Goal: Navigation & Orientation: Find specific page/section

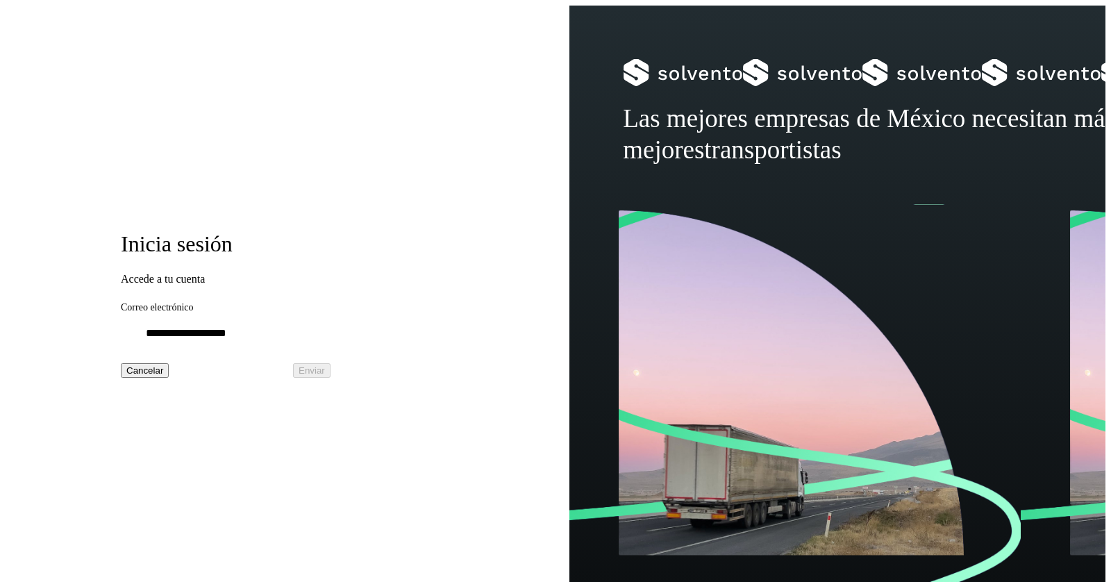
click at [320, 134] on div "Inicia sesión Accede a tu cuenta Correo electrónico Cancelar Enviar" at bounding box center [288, 297] width 564 height 582
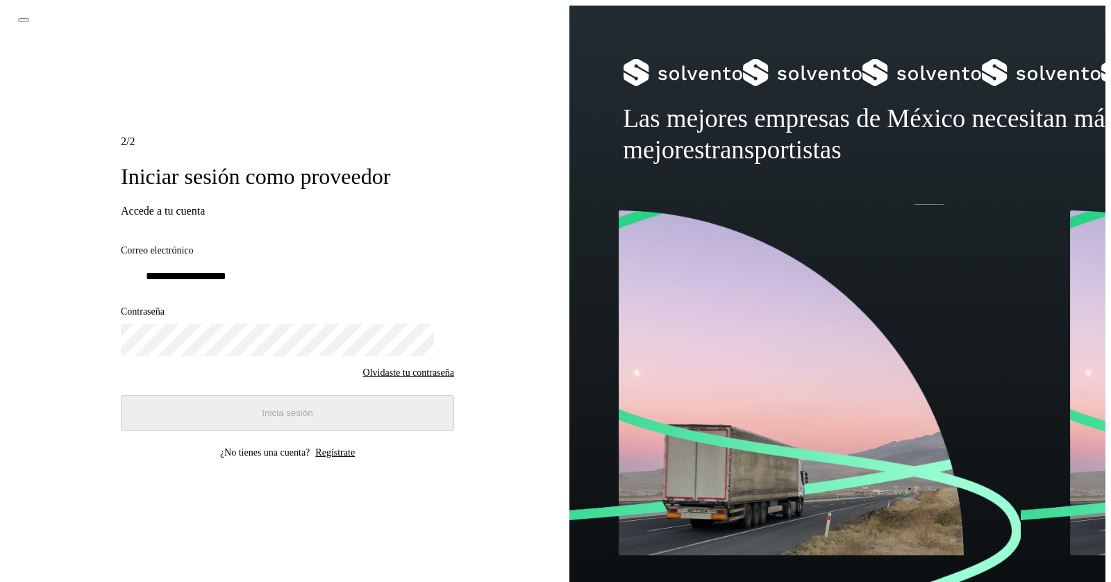
click at [24, 20] on icon at bounding box center [24, 20] width 0 height 0
click at [29, 22] on button at bounding box center [23, 20] width 11 height 4
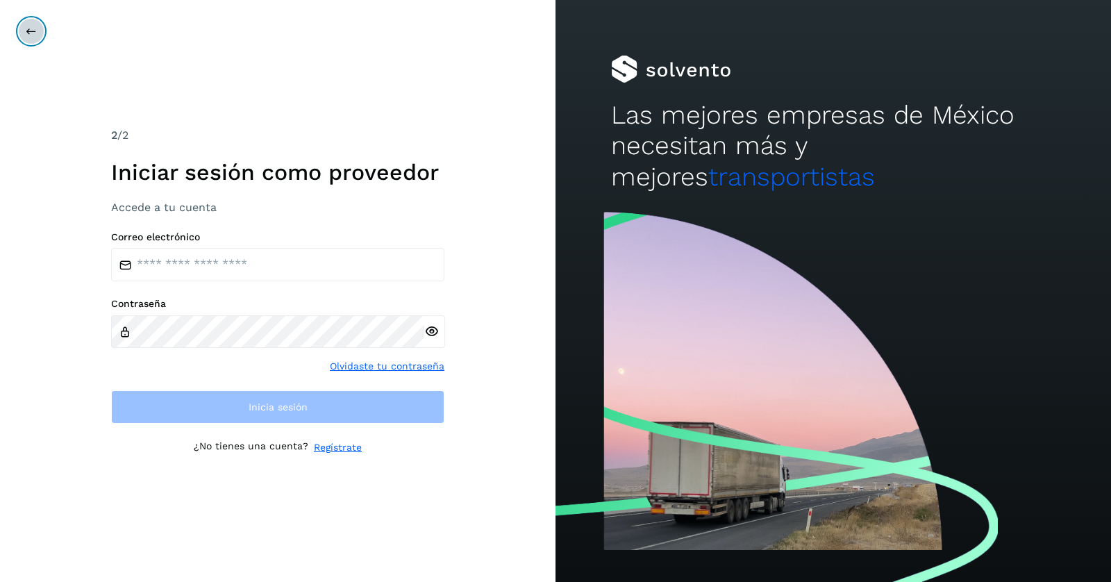
click at [28, 39] on button at bounding box center [31, 31] width 26 height 26
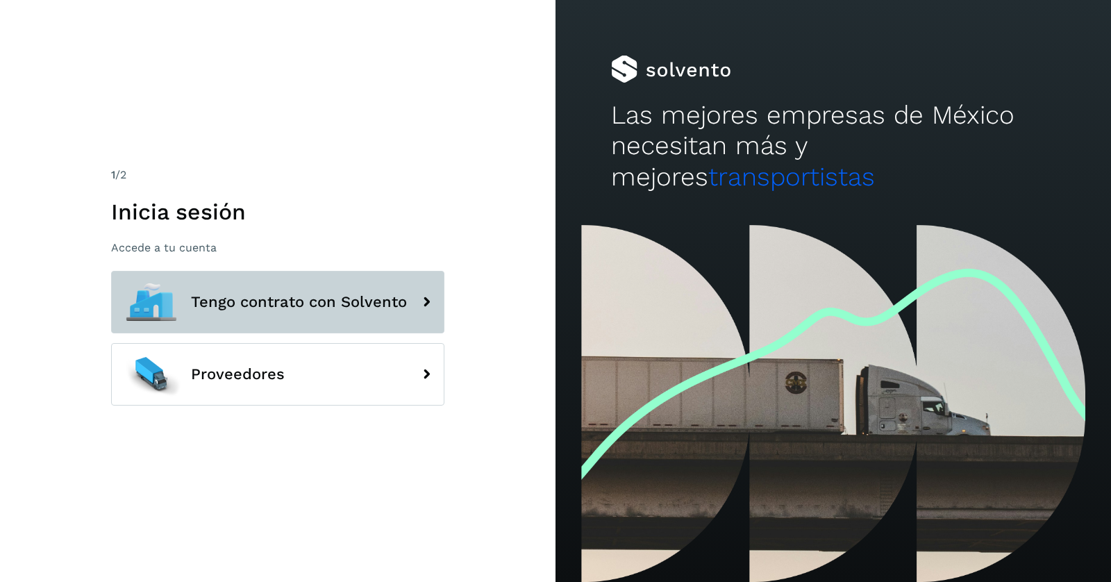
click at [270, 294] on span "Tengo contrato con Solvento" at bounding box center [299, 302] width 216 height 17
